Goal: Find specific page/section: Find specific page/section

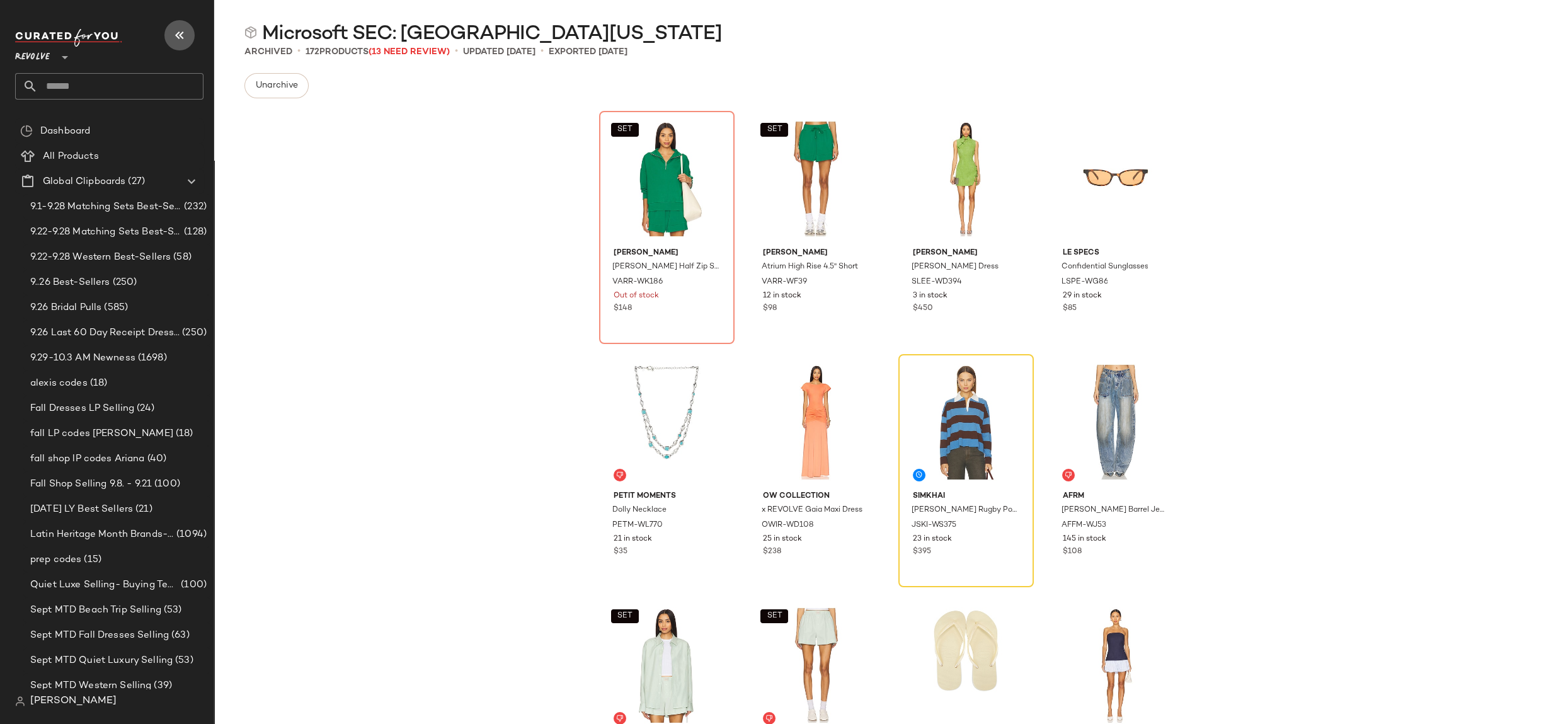
drag, startPoint x: 179, startPoint y: 41, endPoint x: 530, endPoint y: 90, distance: 354.4
click at [181, 41] on icon "button" at bounding box center [179, 35] width 15 height 15
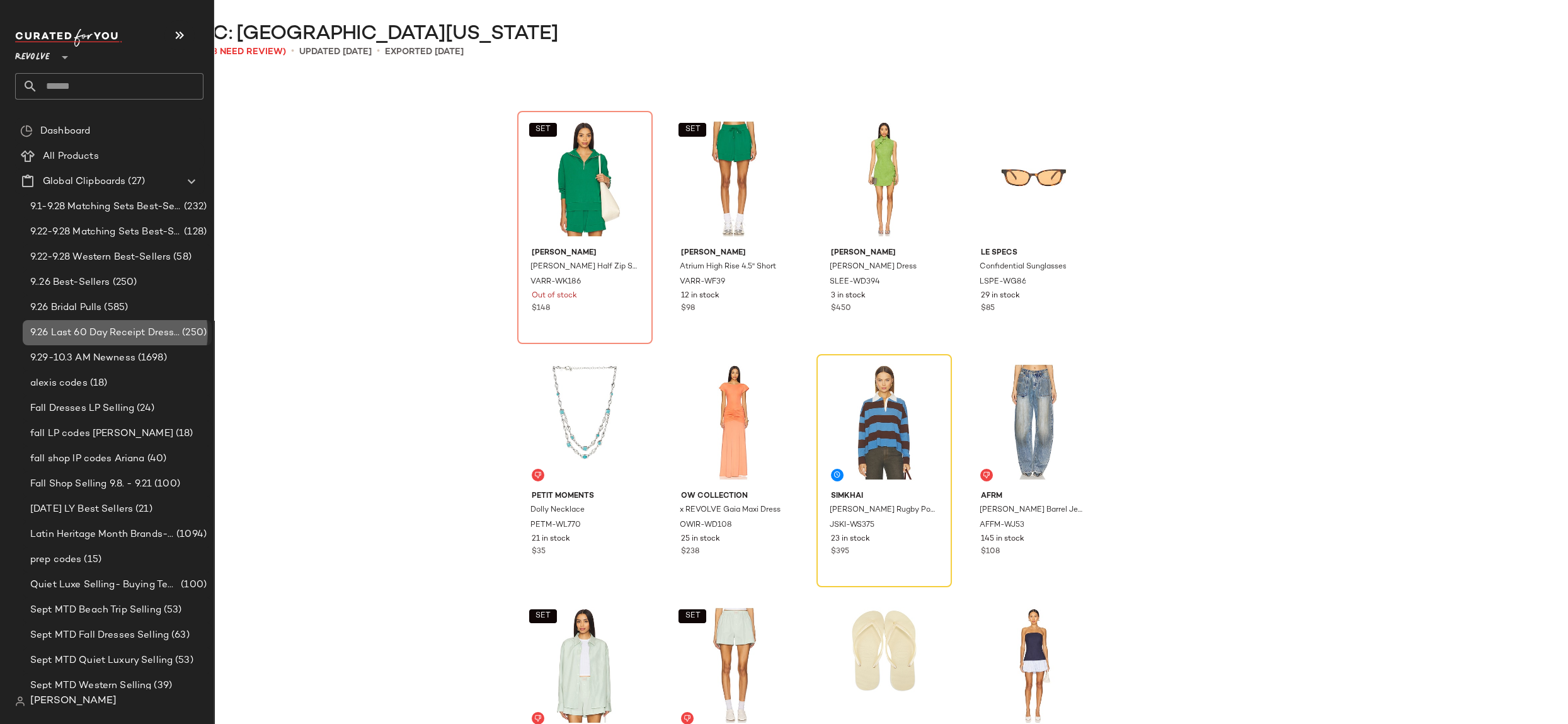
click at [63, 323] on div "9.26 Last 60 Day Receipt Dresses Selling (250)" at bounding box center [118, 332] width 189 height 25
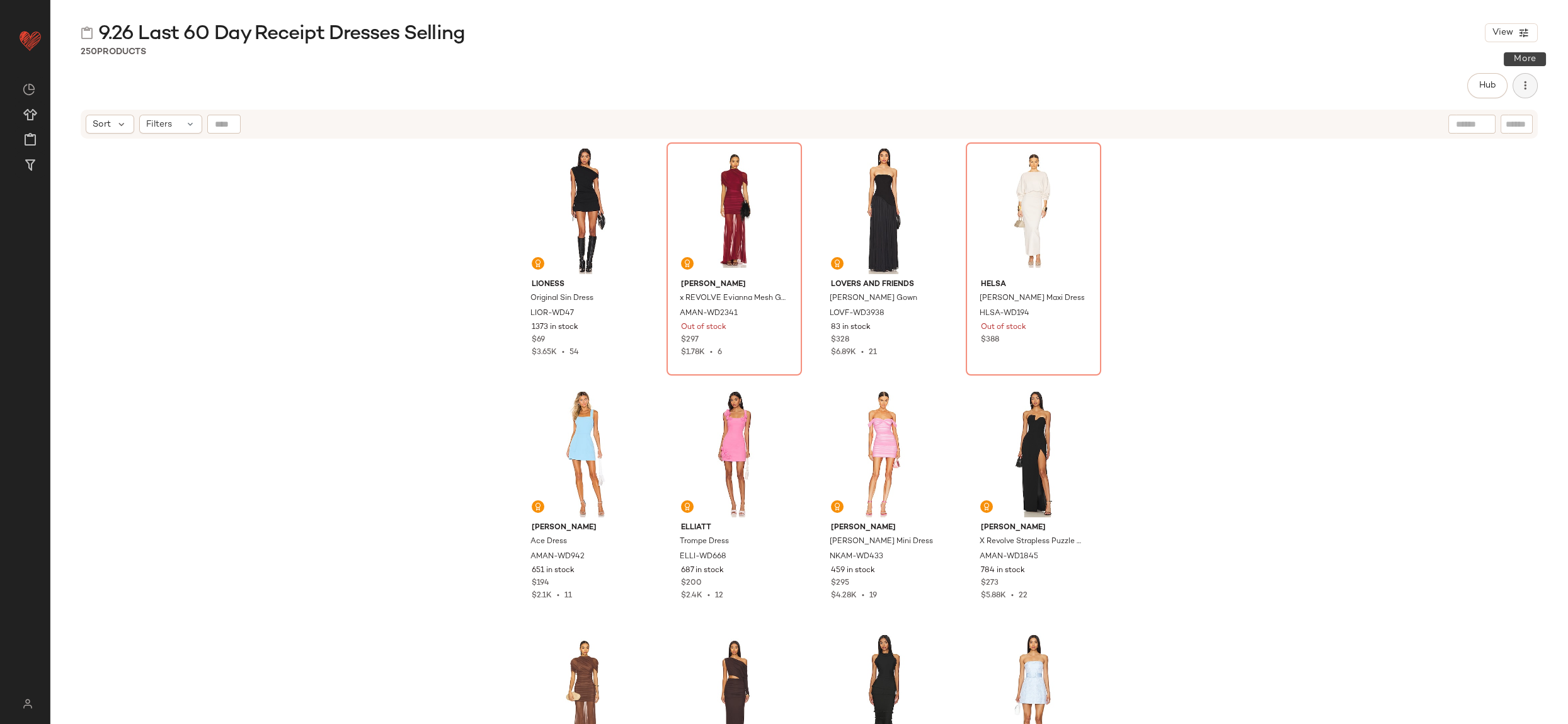
click at [1528, 93] on button "button" at bounding box center [1525, 85] width 25 height 25
click at [1352, 95] on div "Hub Send for Review External Review Internal Review Cancel Send for Review Revi…" at bounding box center [810, 85] width 1457 height 25
click at [1347, 244] on div "LIONESS Original Sin Dress LIOR-WD47 1373 in stock $69 $3.65K • 54 Amanda Upric…" at bounding box center [809, 447] width 1518 height 616
click at [1489, 95] on button "Hub" at bounding box center [1487, 85] width 40 height 25
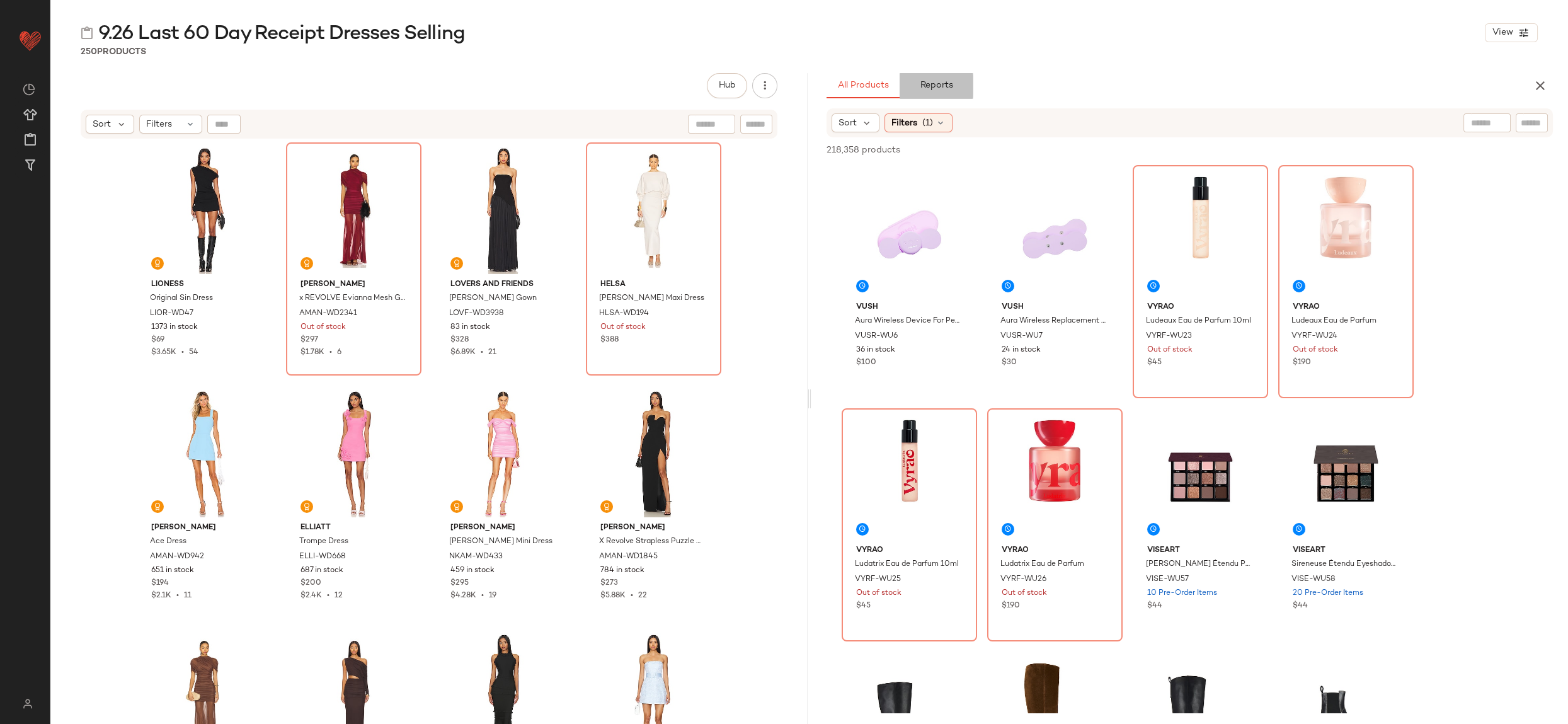
click at [932, 91] on button "Reports" at bounding box center [936, 85] width 73 height 25
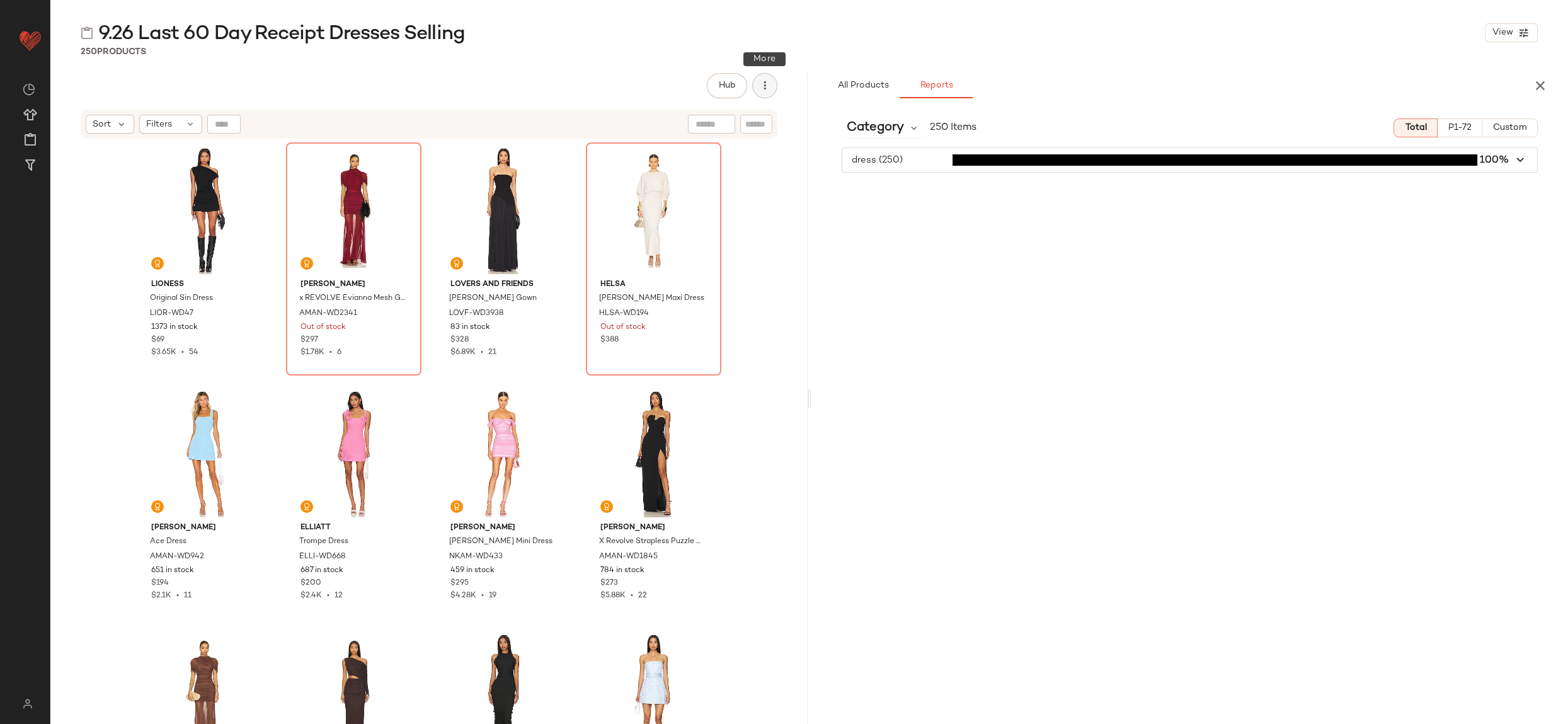
click at [763, 92] on button "button" at bounding box center [765, 85] width 25 height 25
click at [1548, 83] on button "button" at bounding box center [1540, 85] width 25 height 25
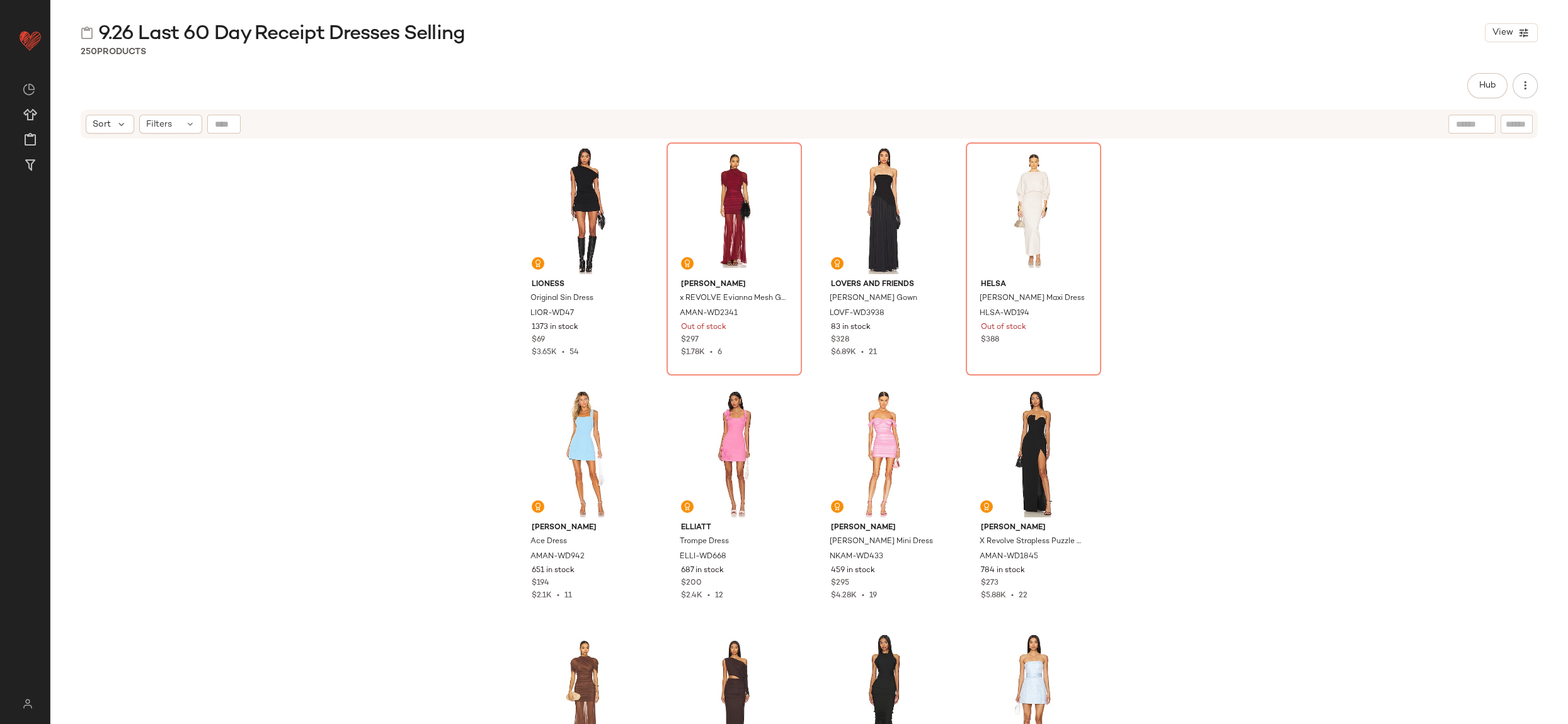
click at [1344, 95] on div "Hub Send for Review External Review Internal Review Cancel Send for Review Revi…" at bounding box center [810, 85] width 1457 height 25
click at [1502, 87] on button "Hub" at bounding box center [1487, 85] width 40 height 25
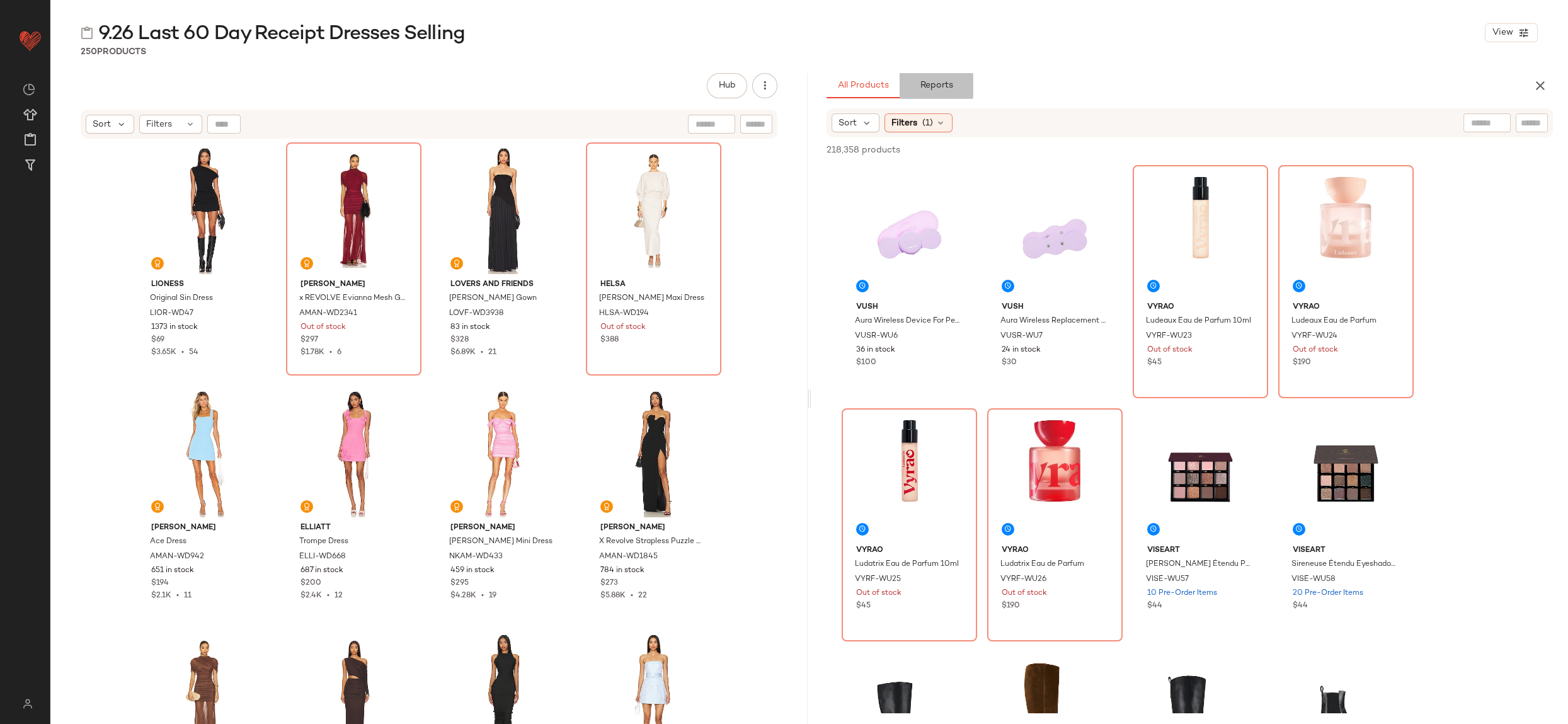
click at [948, 90] on span "Reports" at bounding box center [936, 85] width 34 height 10
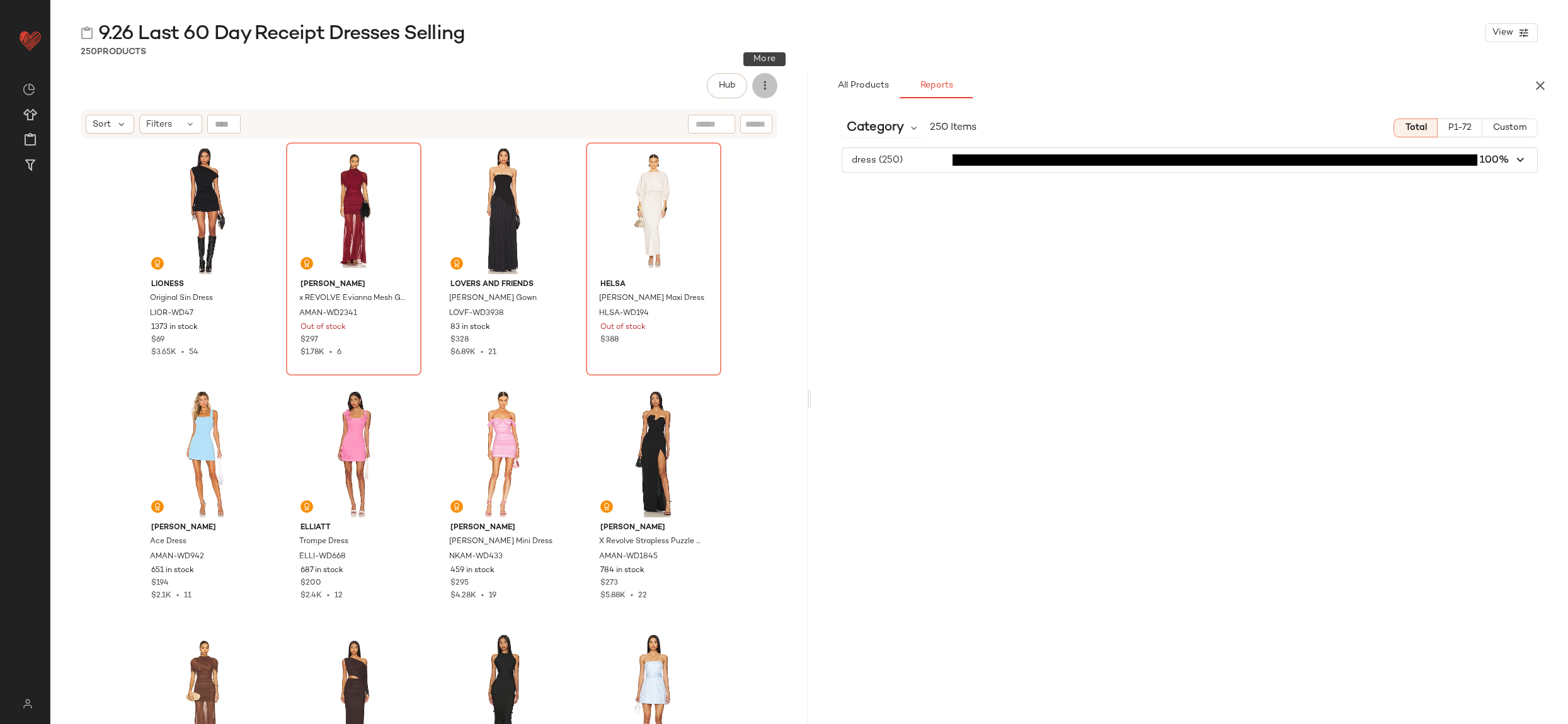
click at [763, 92] on icon "button" at bounding box center [765, 85] width 13 height 13
click at [1074, 120] on div "Category 250 Items Total P1-72 Custom" at bounding box center [1190, 127] width 757 height 19
click at [904, 129] on div "Category" at bounding box center [884, 127] width 84 height 19
click at [1030, 120] on div "Category 250 Items Total P1-72 Custom" at bounding box center [1190, 127] width 757 height 19
click at [895, 127] on span "Category" at bounding box center [875, 127] width 57 height 19
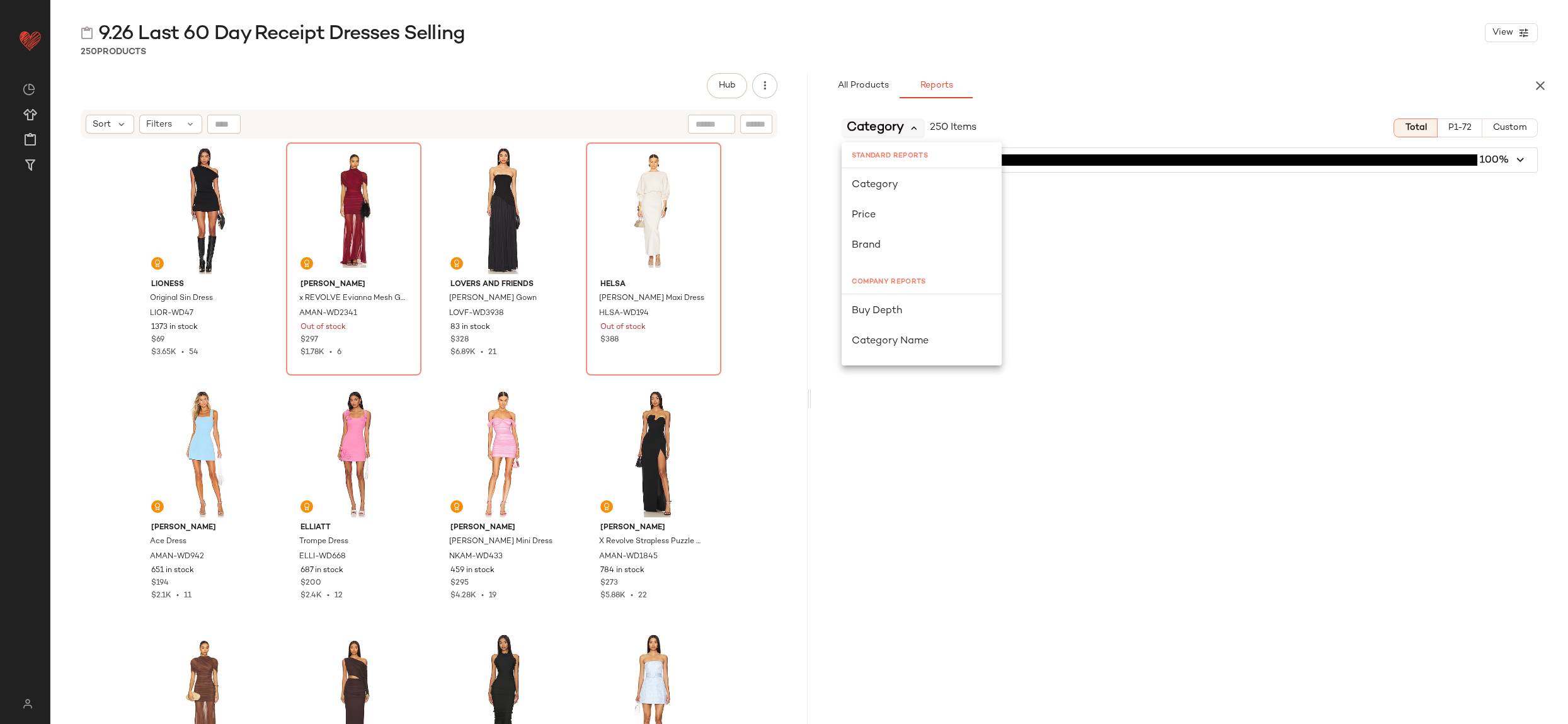
click at [915, 128] on icon at bounding box center [914, 127] width 11 height 11
click at [1540, 85] on icon "button" at bounding box center [1541, 85] width 15 height 15
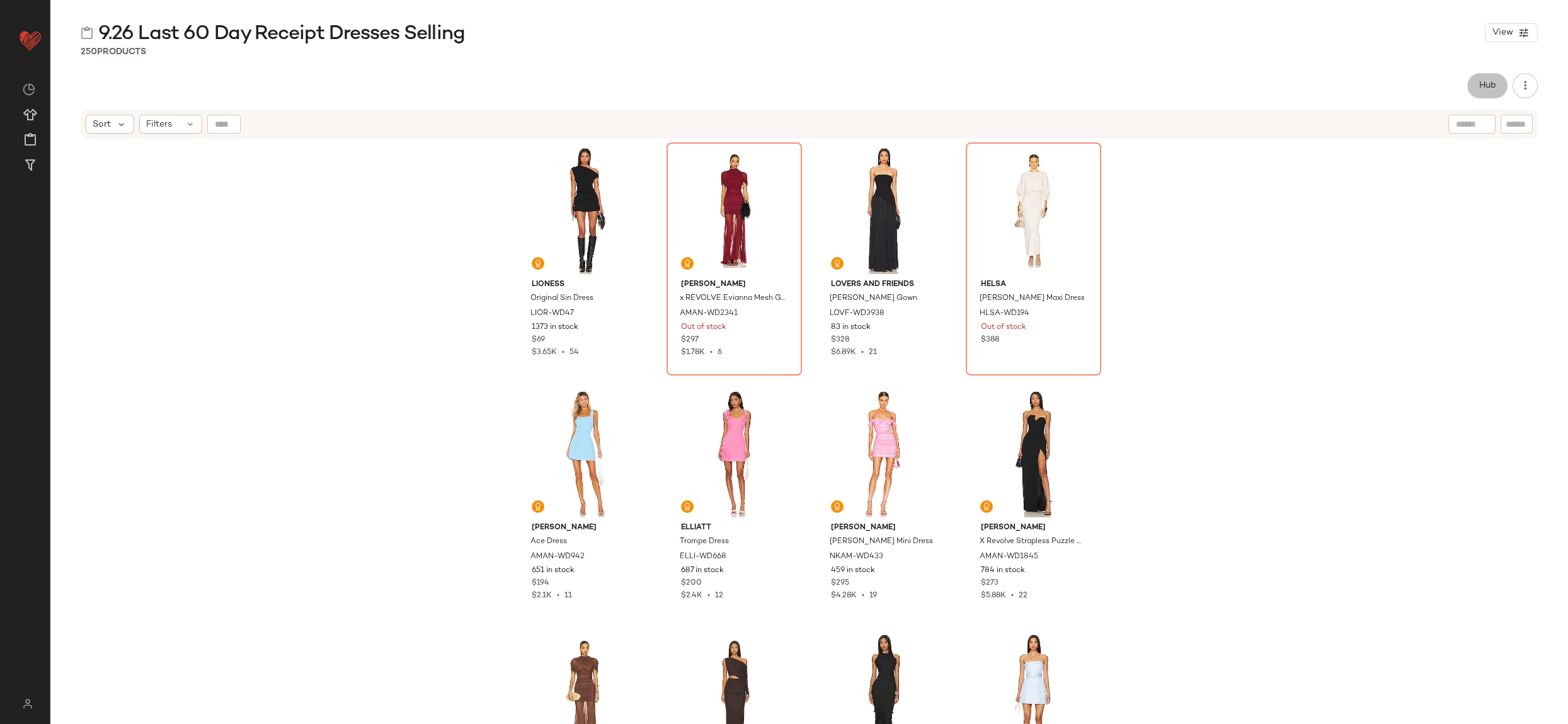
click at [1483, 85] on span "Hub" at bounding box center [1487, 85] width 18 height 10
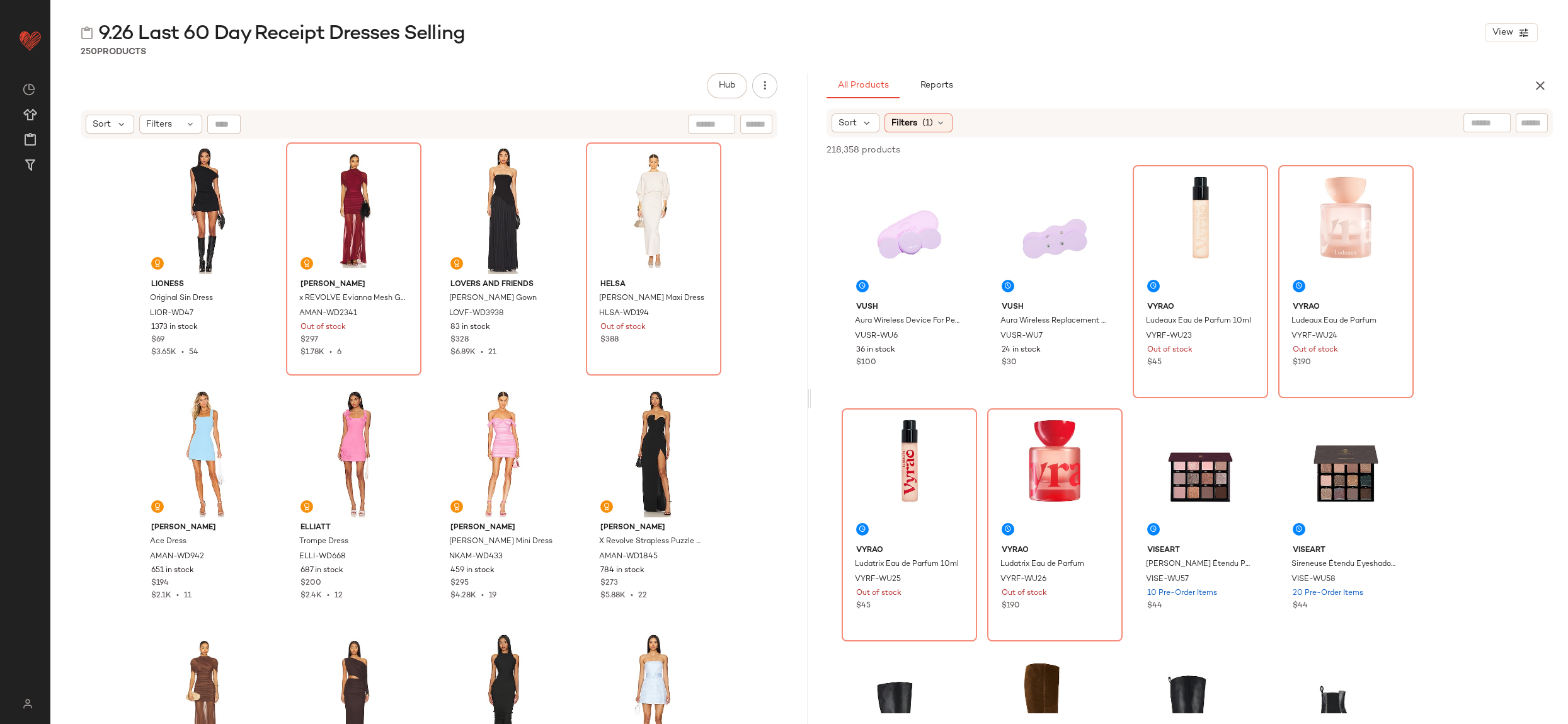
click at [941, 77] on button "Reports" at bounding box center [936, 85] width 73 height 25
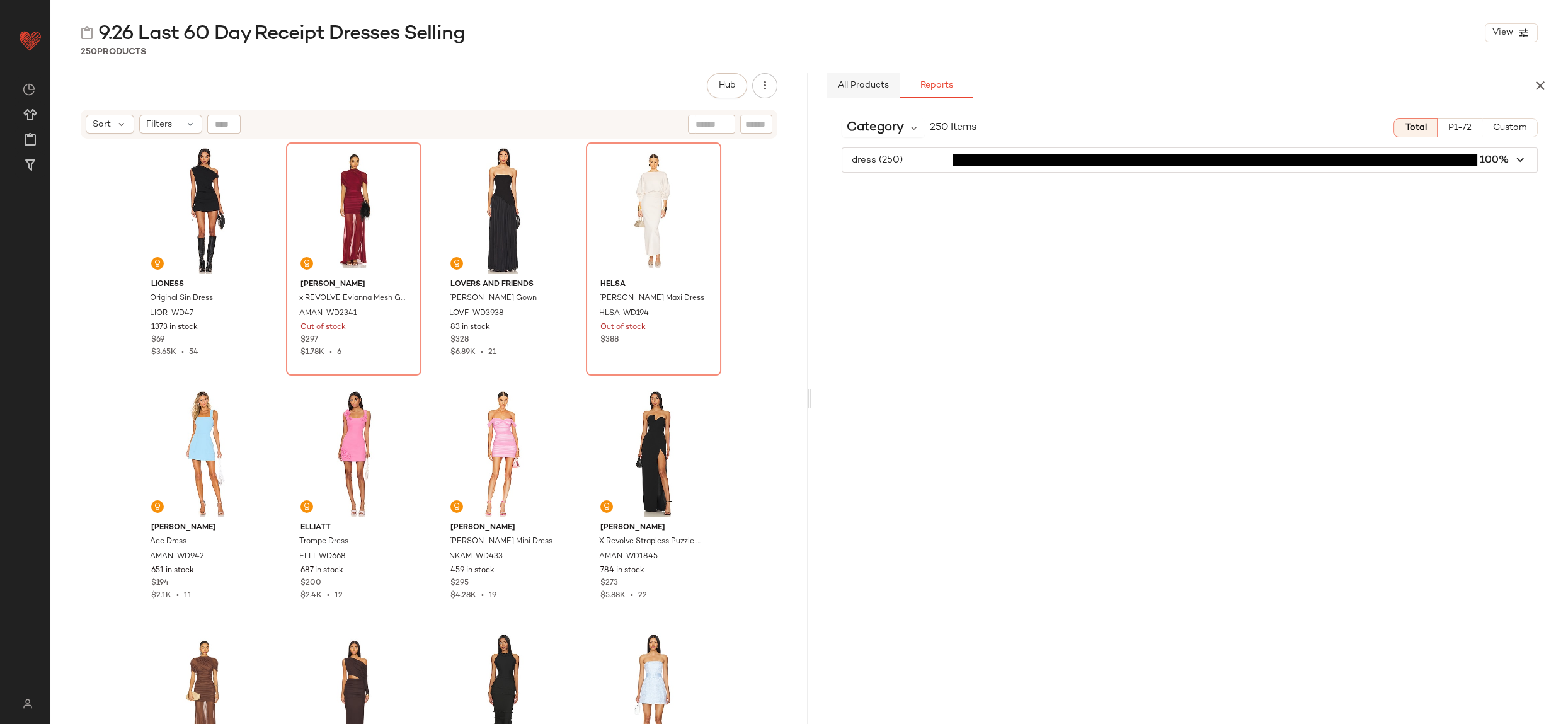
click at [873, 85] on span "All Products" at bounding box center [862, 85] width 52 height 10
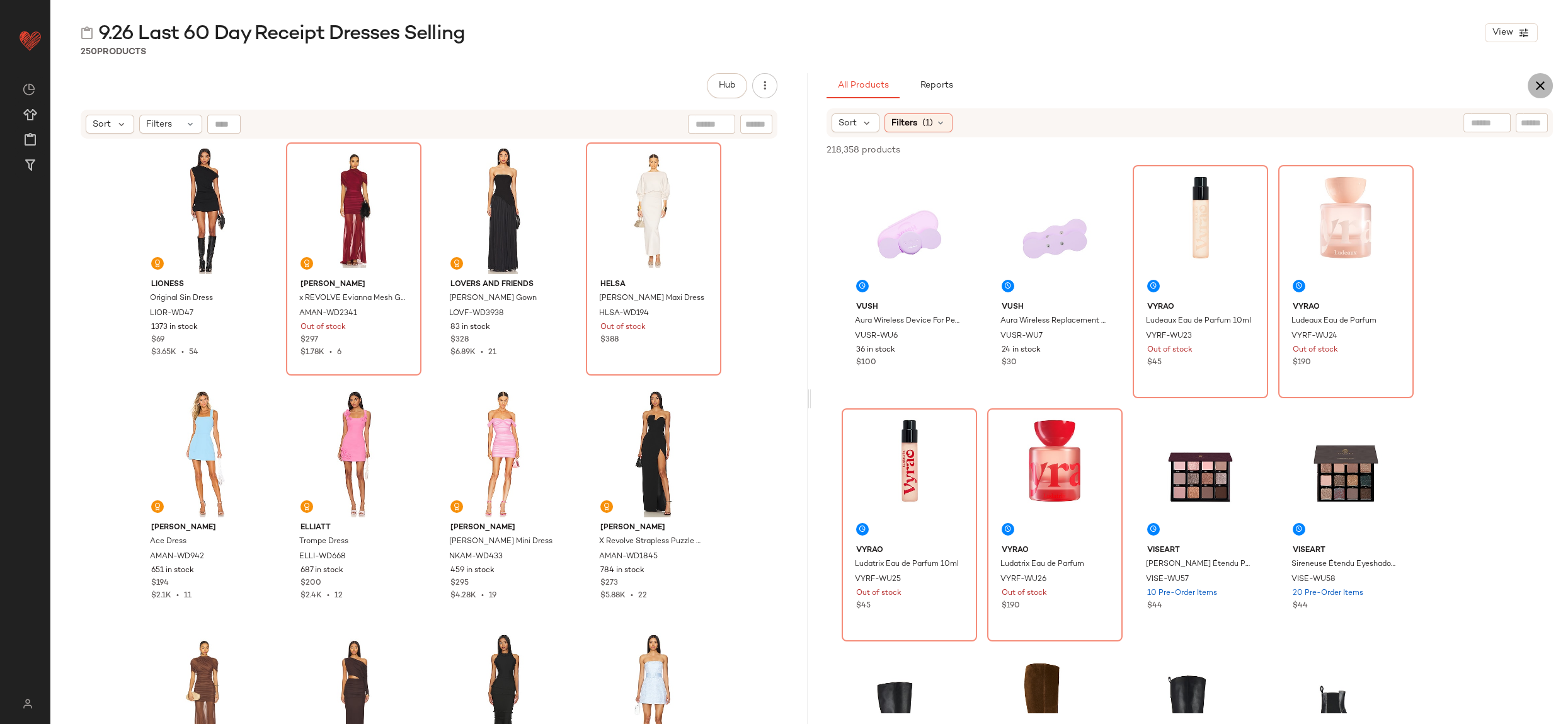
click at [1541, 78] on icon "button" at bounding box center [1541, 85] width 15 height 15
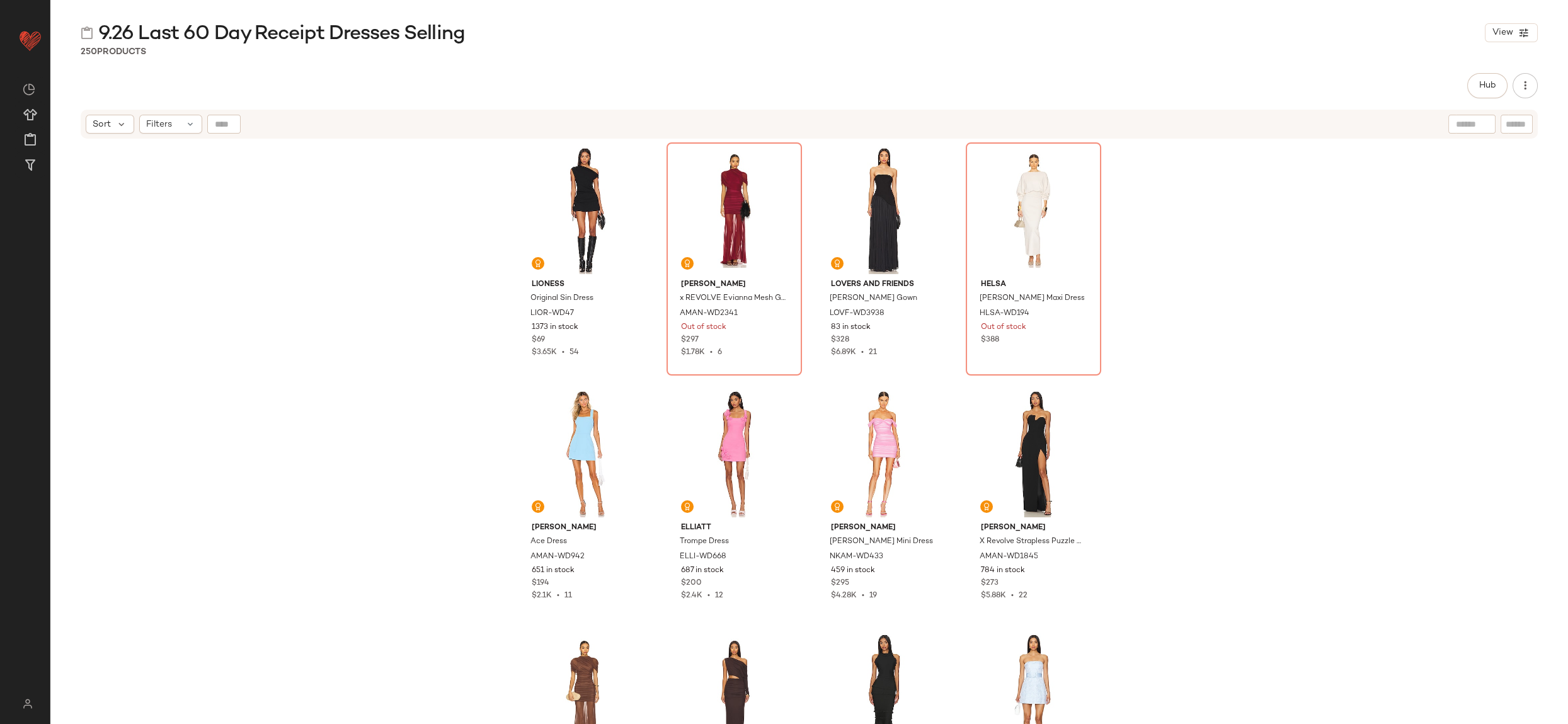
click at [1537, 89] on div "Hub Send for Review External Review Internal Review Cancel Send for Review Revi…" at bounding box center [809, 85] width 1518 height 25
click at [1530, 88] on icon "button" at bounding box center [1525, 85] width 13 height 13
click at [1300, 74] on div "Hub Send for Review External Review Internal Review Cancel Send for Review Revi…" at bounding box center [810, 85] width 1457 height 25
click at [1437, 253] on div "LIONESS Original Sin Dress LIOR-WD47 1373 in stock $69 $3.65K • 54 Amanda Upric…" at bounding box center [809, 447] width 1518 height 616
click at [1380, 83] on div "Hub Send for Review External Review Internal Review Cancel Send for Review Revi…" at bounding box center [810, 85] width 1457 height 25
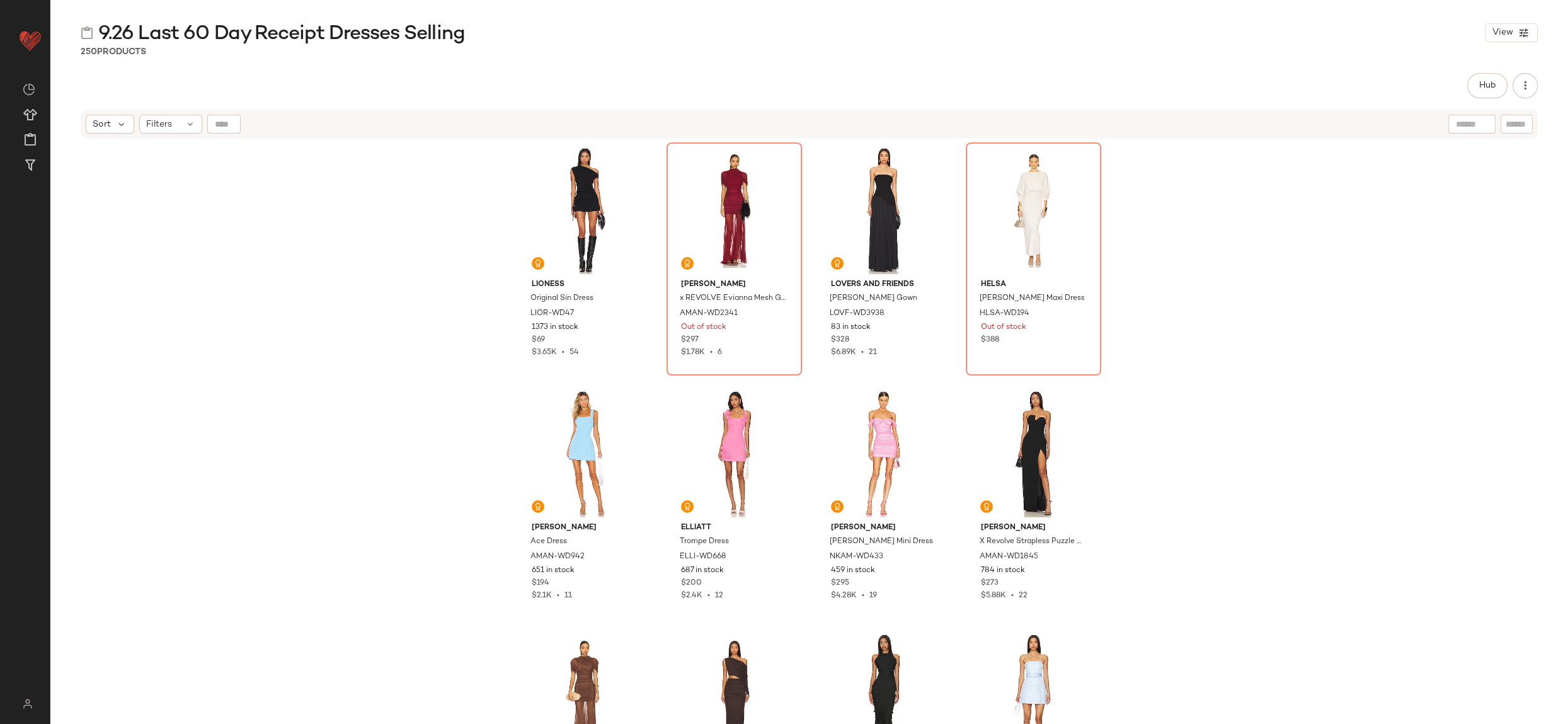
click at [1284, 82] on div "Hub Send for Review External Review Internal Review Cancel Send for Review Revi…" at bounding box center [810, 85] width 1457 height 25
click at [1393, 86] on div "Hub Send for Review External Review Internal Review Cancel Send for Review Revi…" at bounding box center [810, 85] width 1457 height 25
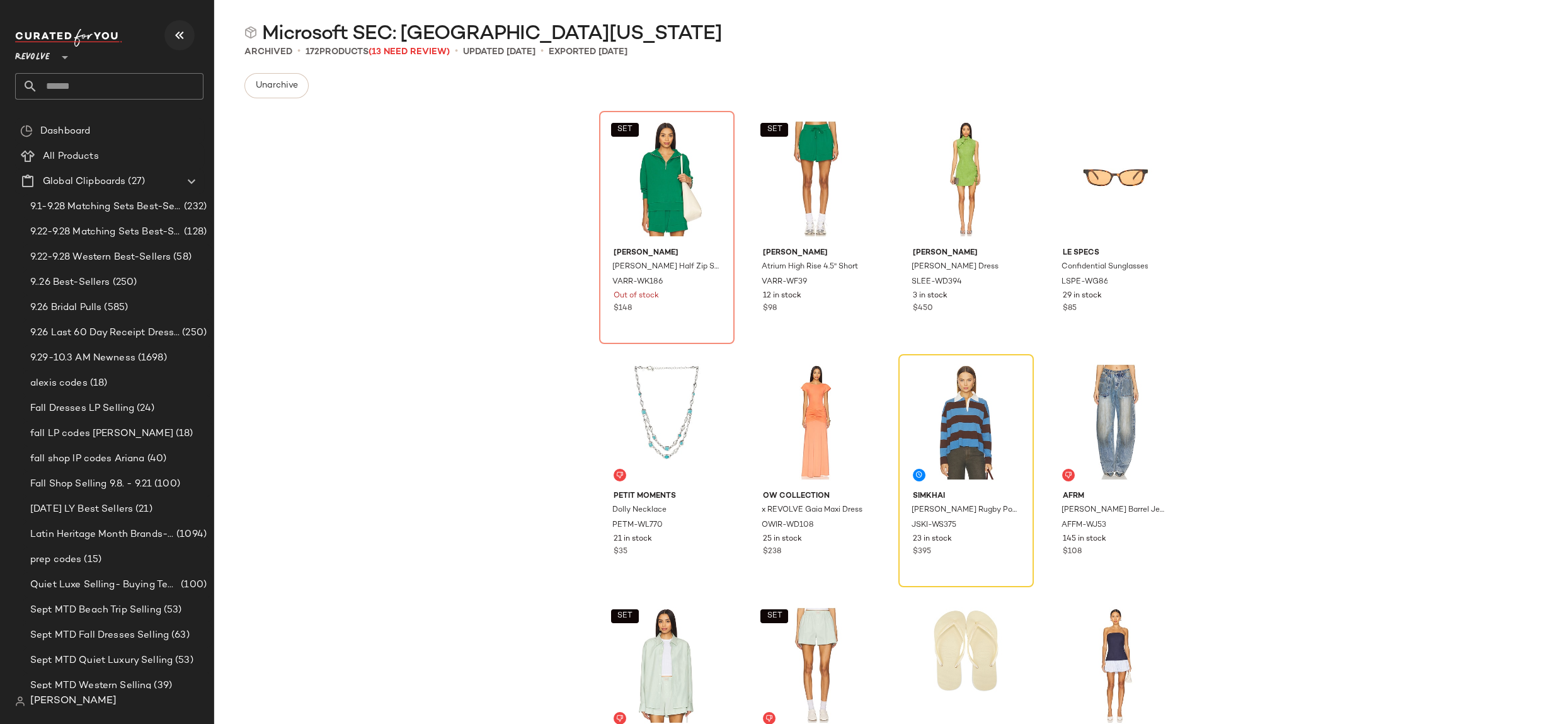
click at [179, 41] on icon "button" at bounding box center [179, 35] width 15 height 15
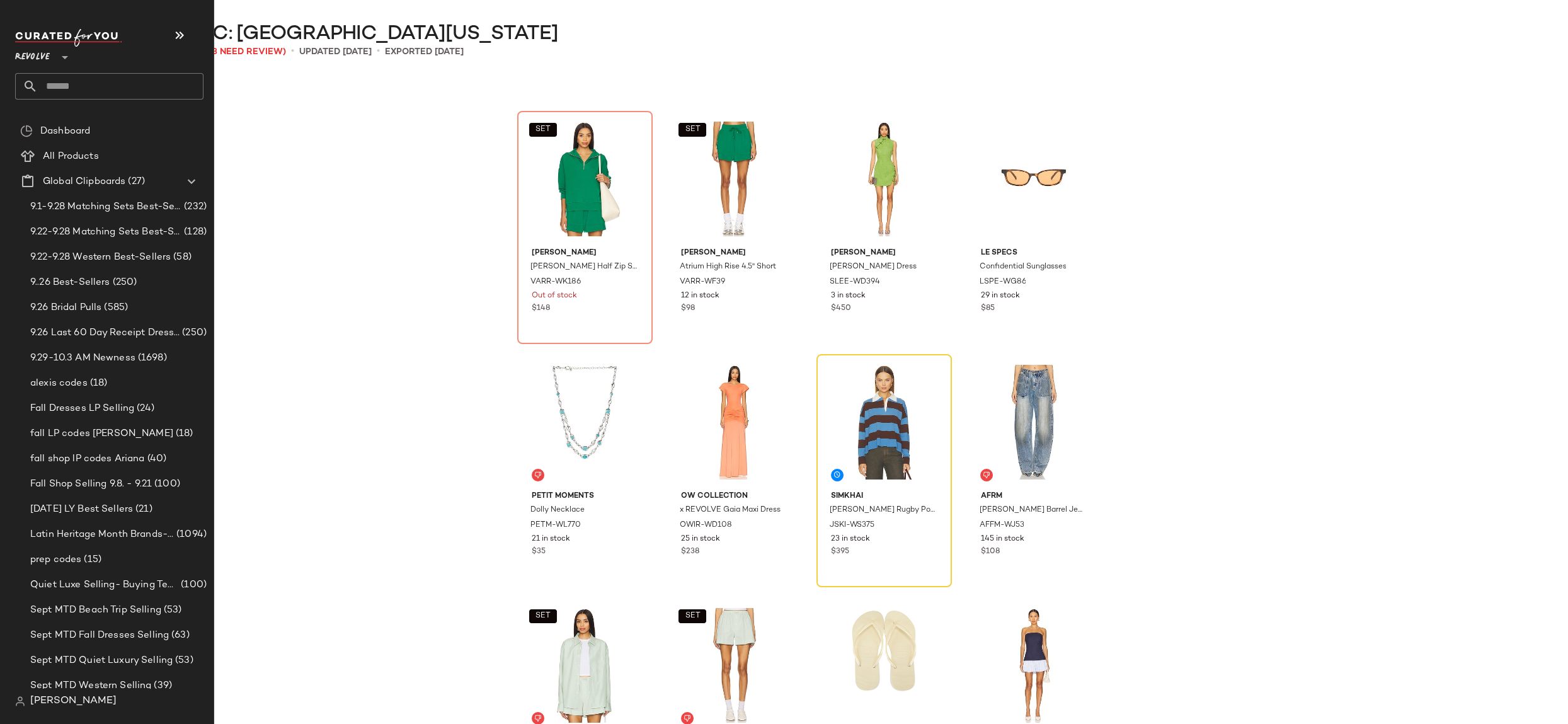
click at [32, 706] on span "[PERSON_NAME]" at bounding box center [73, 701] width 86 height 15
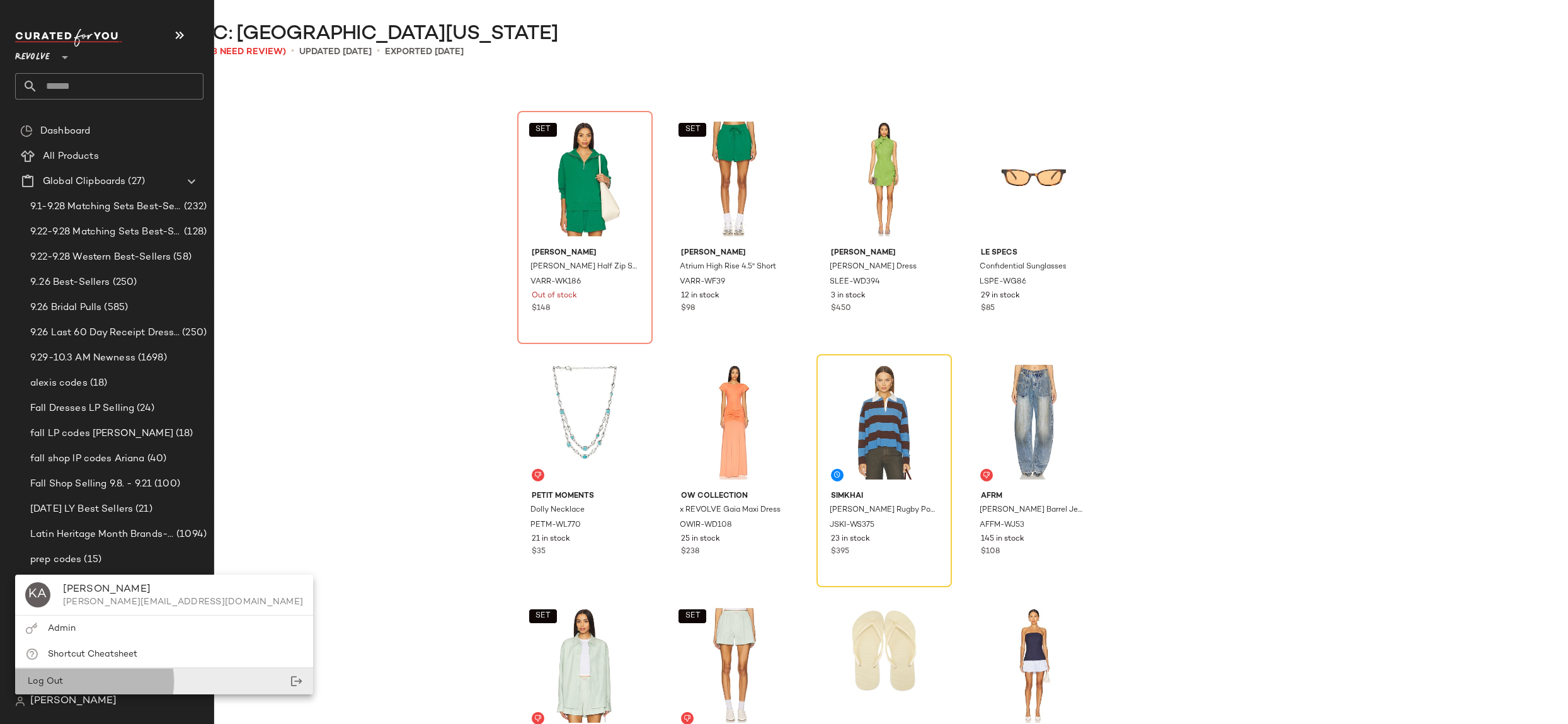
click at [56, 674] on div "Log Out" at bounding box center [44, 681] width 38 height 13
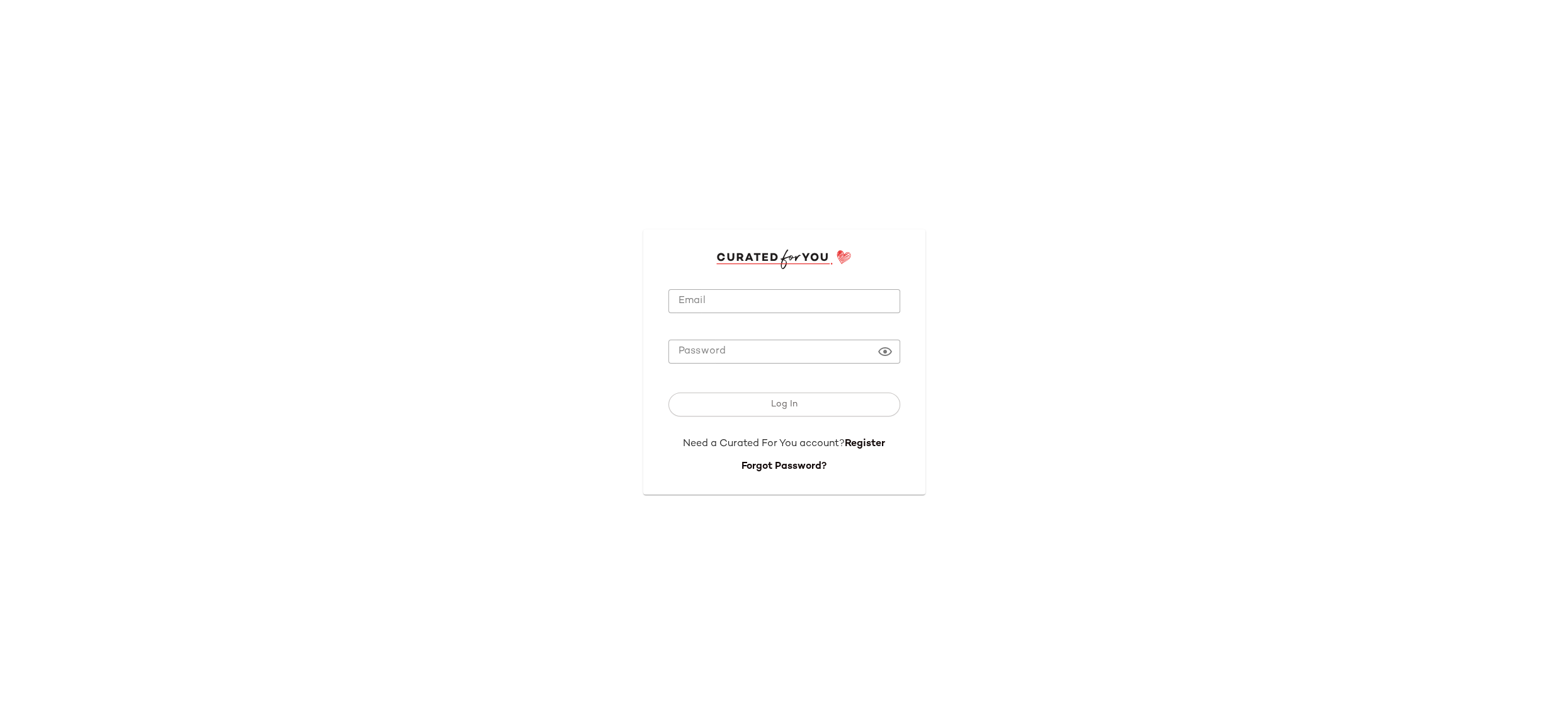
type input "**********"
click at [815, 398] on button "Log In" at bounding box center [784, 404] width 232 height 24
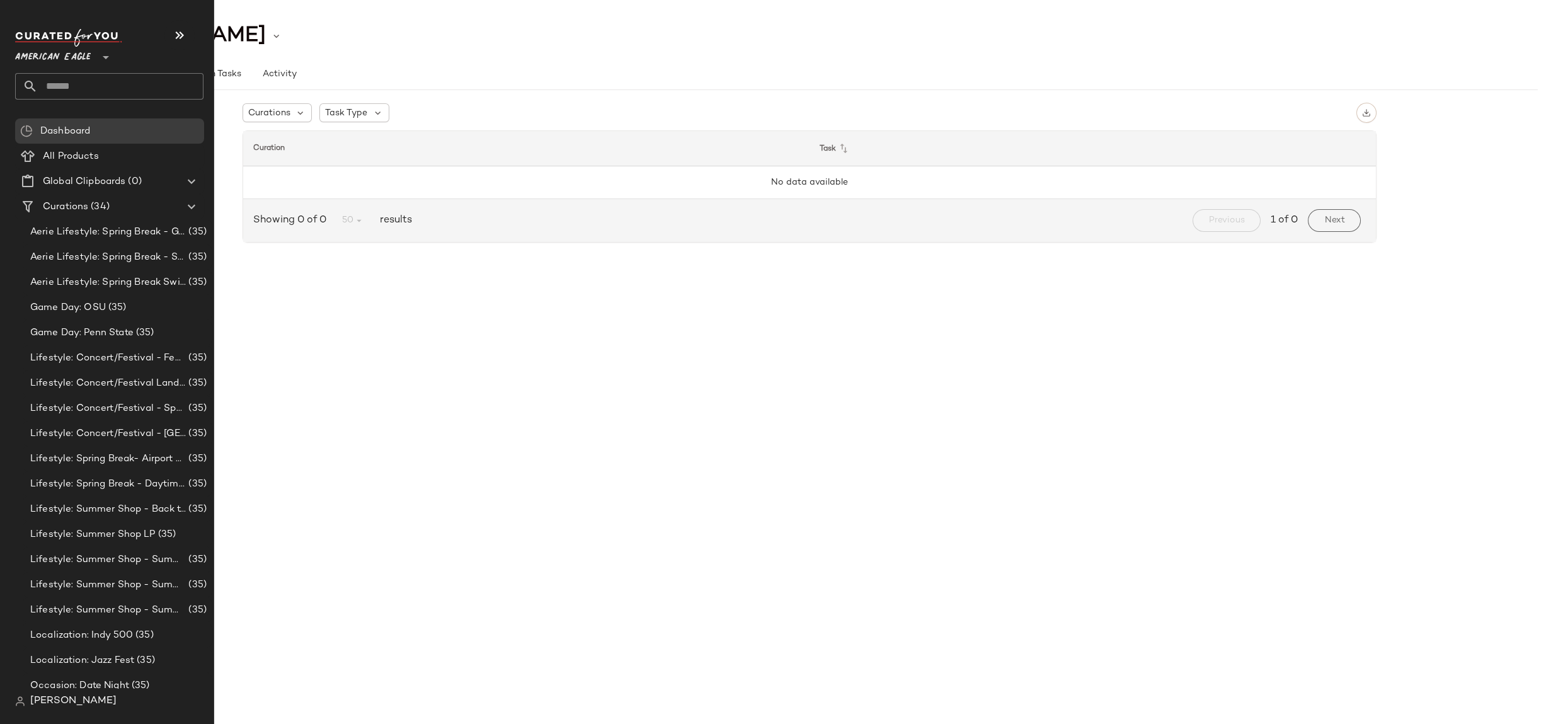
click at [69, 63] on span "American Eagle" at bounding box center [53, 54] width 76 height 23
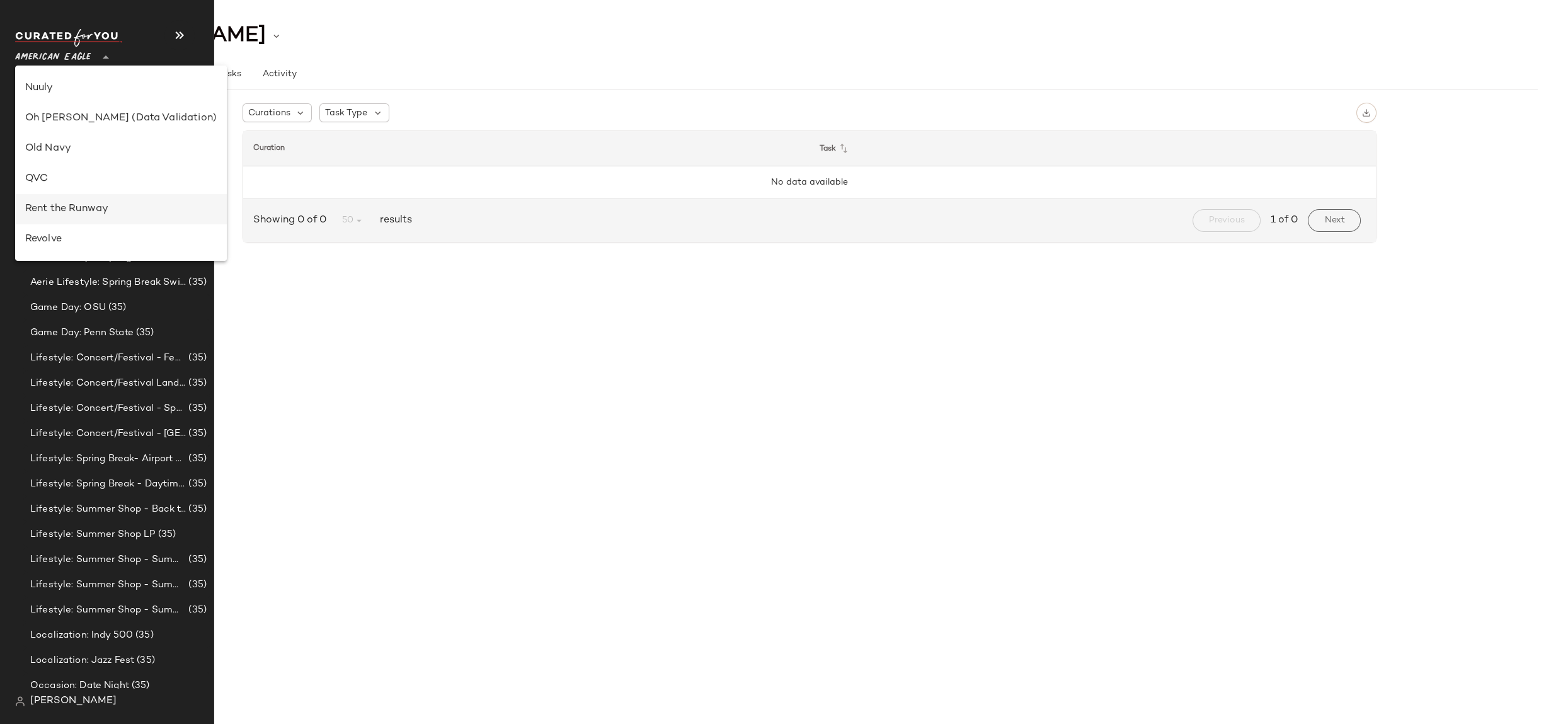
scroll to position [490, 0]
click at [106, 226] on div "Revolve" at bounding box center [121, 230] width 192 height 15
type input "**"
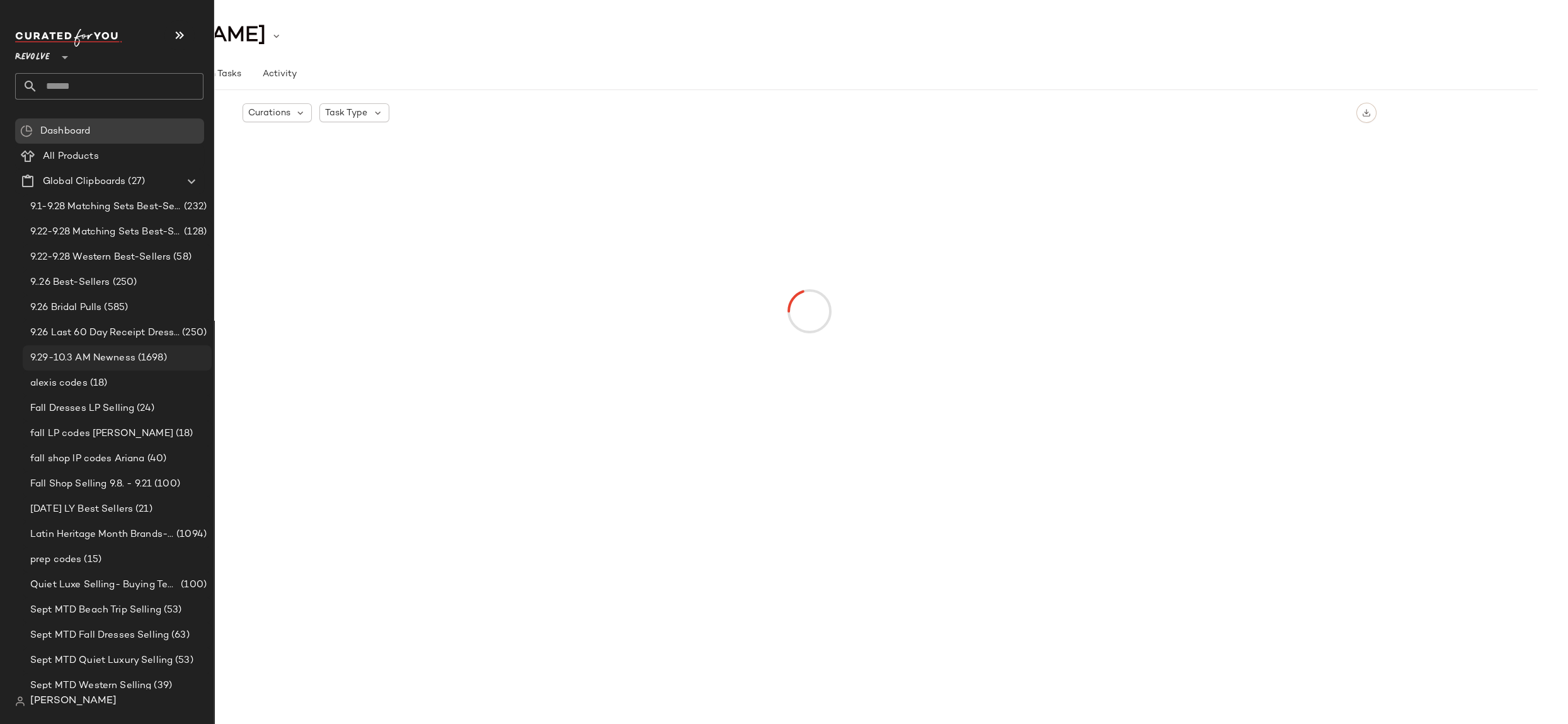
click at [130, 365] on div "9.29-10.3 AM Newness (1698)" at bounding box center [118, 357] width 189 height 25
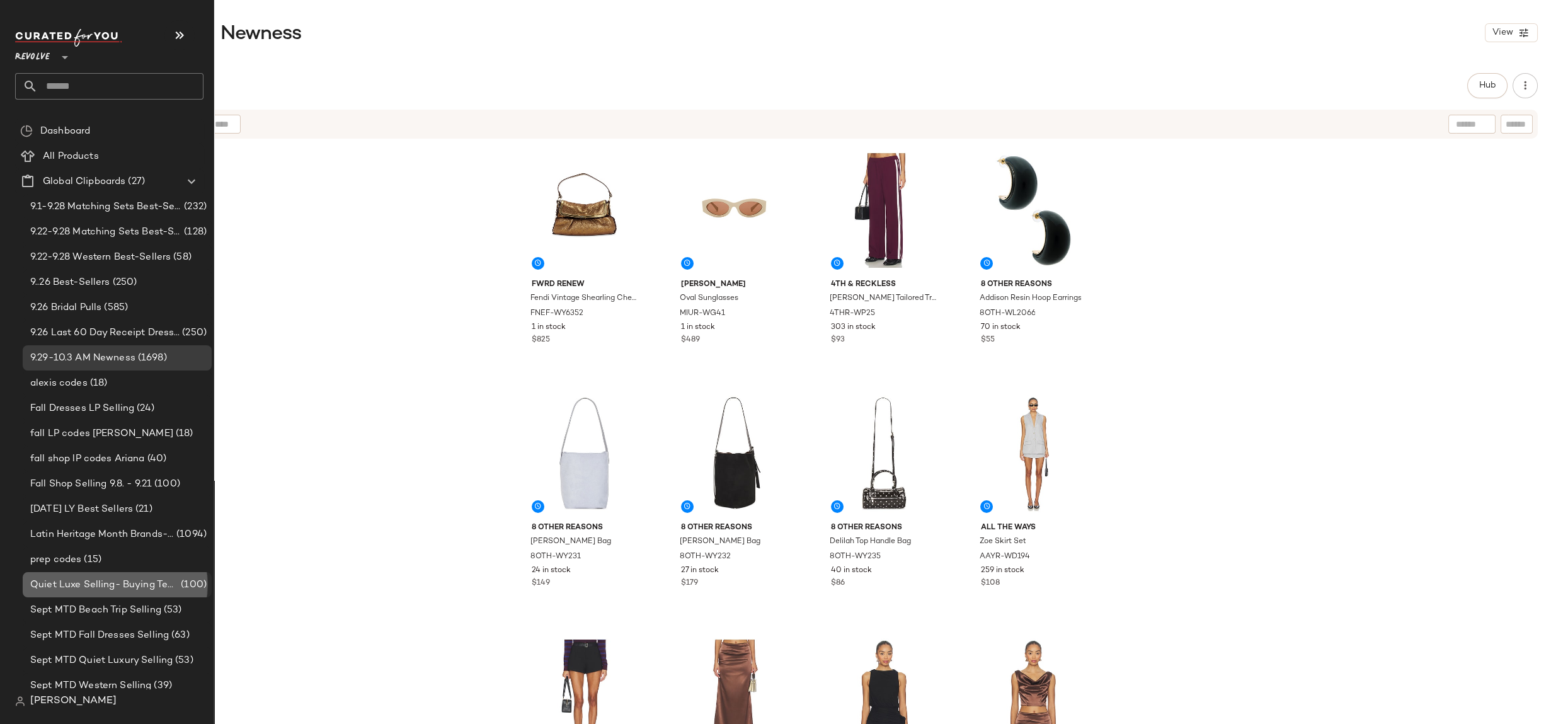
click at [63, 578] on span "Quiet Luxe Selling- Buying Team" at bounding box center [105, 584] width 148 height 14
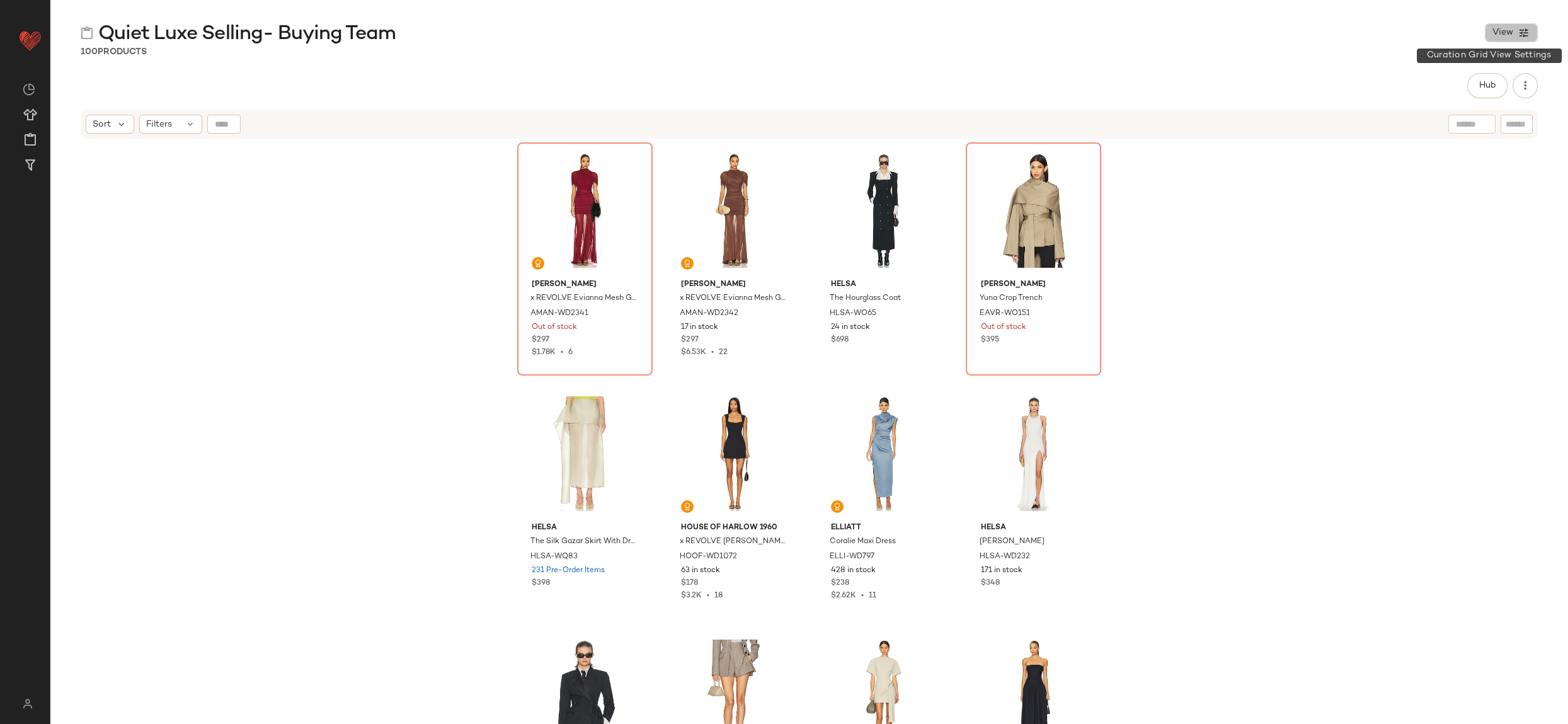
click at [1505, 40] on button "View" at bounding box center [1511, 33] width 53 height 19
click at [1504, 40] on button "View" at bounding box center [1511, 33] width 53 height 19
click at [1295, 39] on div "Quiet Luxe Selling- Buying Team View" at bounding box center [809, 32] width 1518 height 25
drag, startPoint x: 1508, startPoint y: 37, endPoint x: 1505, endPoint y: 70, distance: 33.1
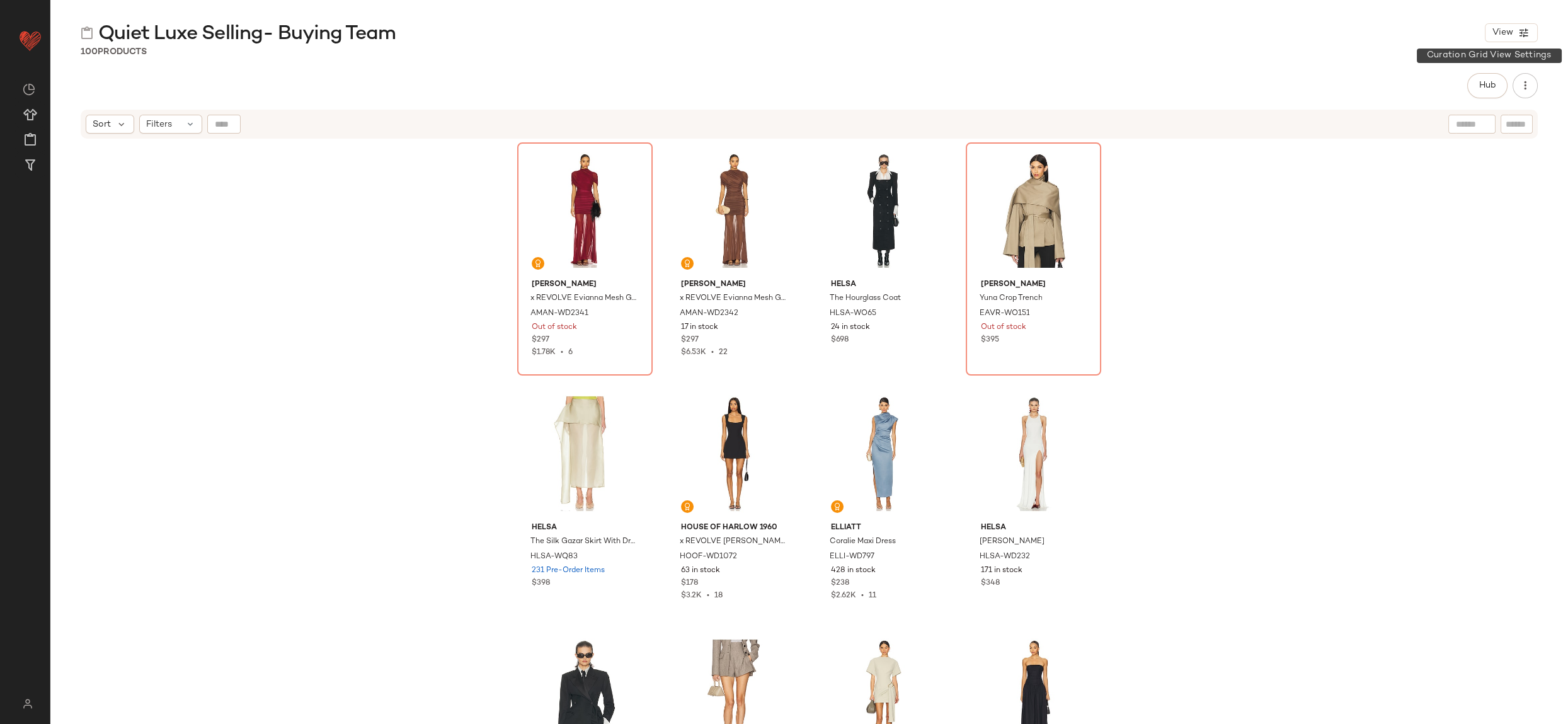
click at [1508, 37] on span "View" at bounding box center [1502, 32] width 21 height 10
click at [1446, 137] on label "Show Card Details" at bounding box center [1450, 141] width 92 height 35
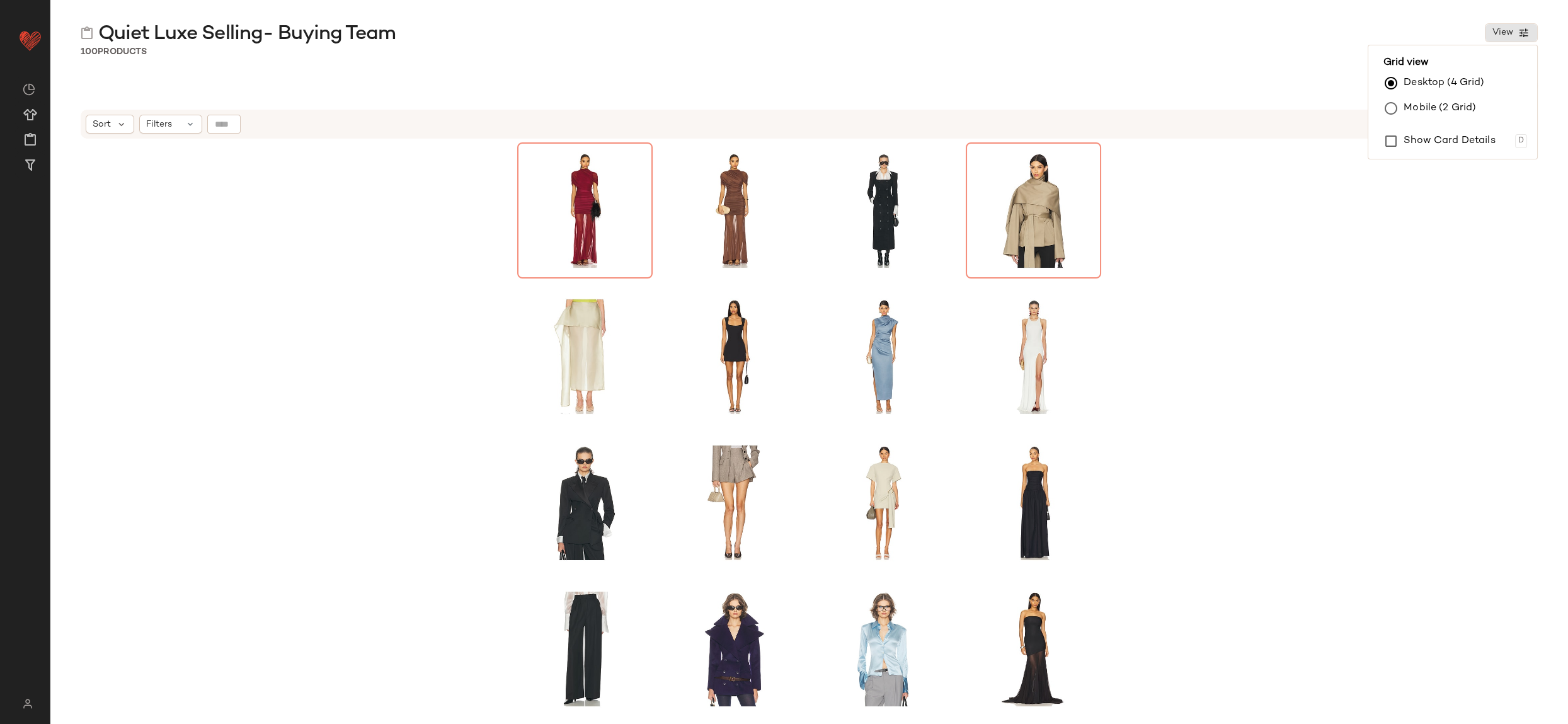
click at [1280, 66] on div "Quiet Luxe Selling- Buying Team View 100 Products Hub Send for Review External …" at bounding box center [809, 372] width 1518 height 703
